Goal: Task Accomplishment & Management: Manage account settings

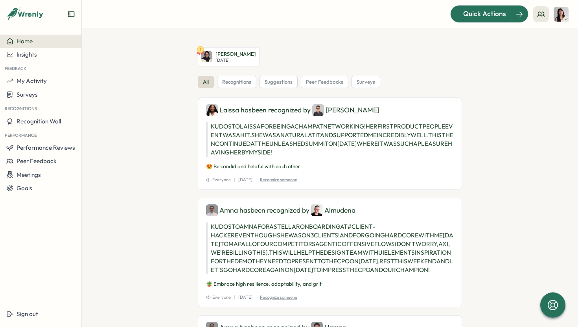
click at [500, 12] on span "Quick Actions" at bounding box center [485, 14] width 43 height 10
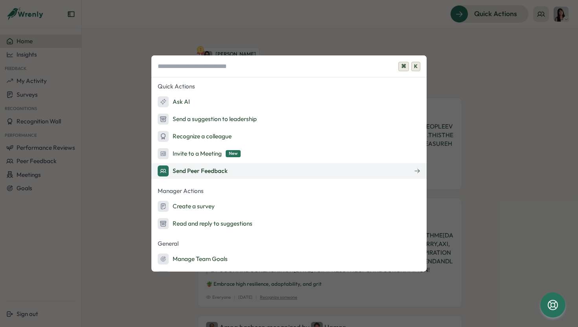
scroll to position [33, 0]
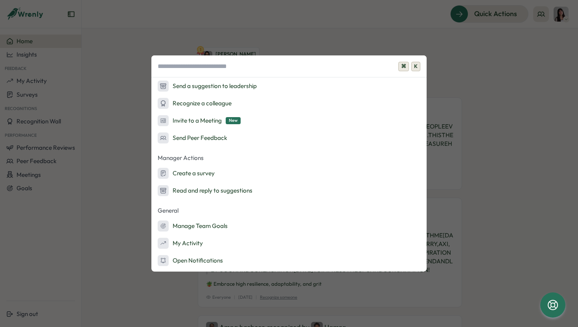
click at [525, 55] on div "⌘ K Quick Actions Ask AI Send a suggestion to leadership Recognize a colleague …" at bounding box center [289, 163] width 578 height 327
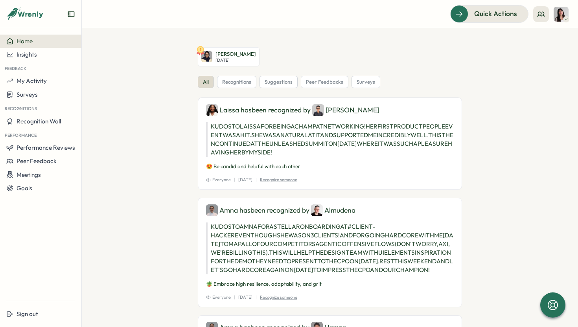
click at [563, 13] on img at bounding box center [561, 14] width 15 height 15
click at [30, 15] on icon at bounding box center [25, 13] width 38 height 13
click at [37, 145] on span "Performance Reviews" at bounding box center [46, 147] width 59 height 7
click at [86, 140] on div "Reviews" at bounding box center [94, 140] width 22 height 9
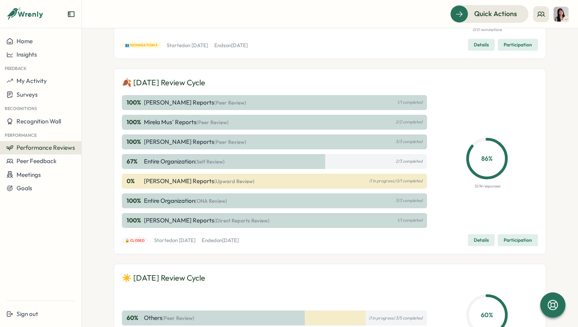
scroll to position [126, 0]
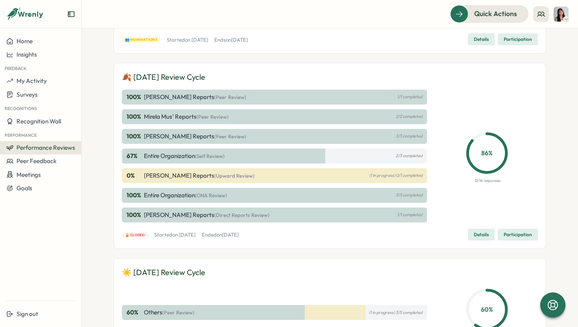
click at [224, 175] on span "(Upward Review)" at bounding box center [234, 176] width 40 height 6
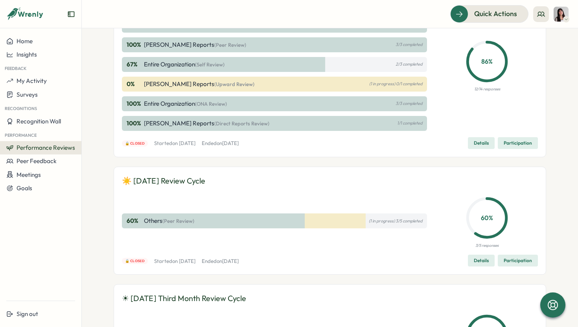
scroll to position [98, 0]
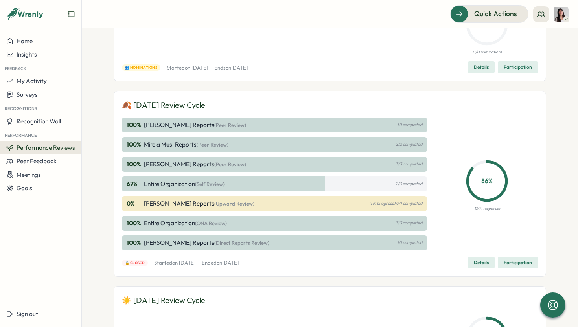
click at [413, 181] on div "67 % Entire Organization (Self Review) 2/3 completed" at bounding box center [274, 184] width 305 height 15
click at [400, 198] on div "0 % [PERSON_NAME] Reports (Upward Review) (1 in progress) 0/1 completed" at bounding box center [274, 203] width 305 height 15
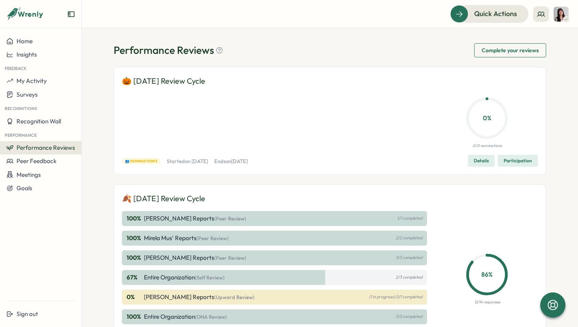
scroll to position [5, 0]
click at [523, 50] on span "Complete your reviews" at bounding box center [510, 49] width 57 height 13
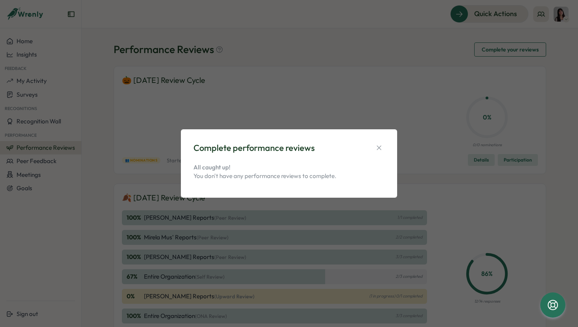
click at [392, 138] on div "Complete performance reviews All caught up! You don't have any performance revi…" at bounding box center [289, 163] width 216 height 69
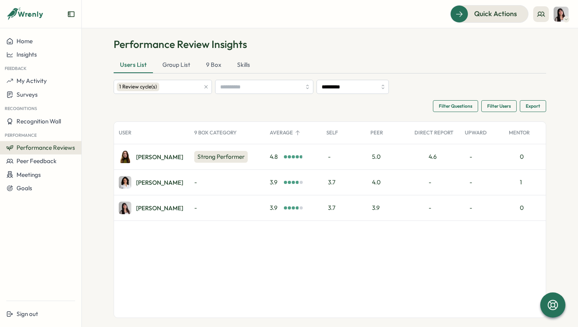
scroll to position [20, 0]
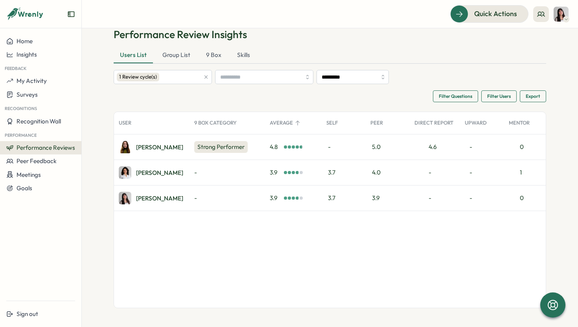
click at [276, 173] on span "3.9" at bounding box center [276, 172] width 13 height 9
click at [300, 172] on div at bounding box center [301, 172] width 3 height 3
click at [298, 202] on div "3.9" at bounding box center [286, 198] width 33 height 9
click at [332, 174] on div "3.7" at bounding box center [344, 172] width 44 height 25
click at [334, 202] on div "3.7" at bounding box center [344, 198] width 44 height 25
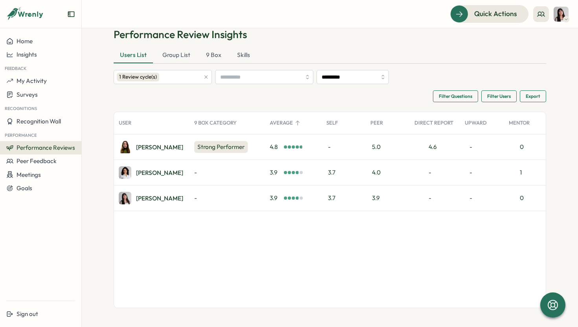
click at [374, 179] on div "4.0" at bounding box center [388, 172] width 44 height 25
